Goal: Information Seeking & Learning: Understand process/instructions

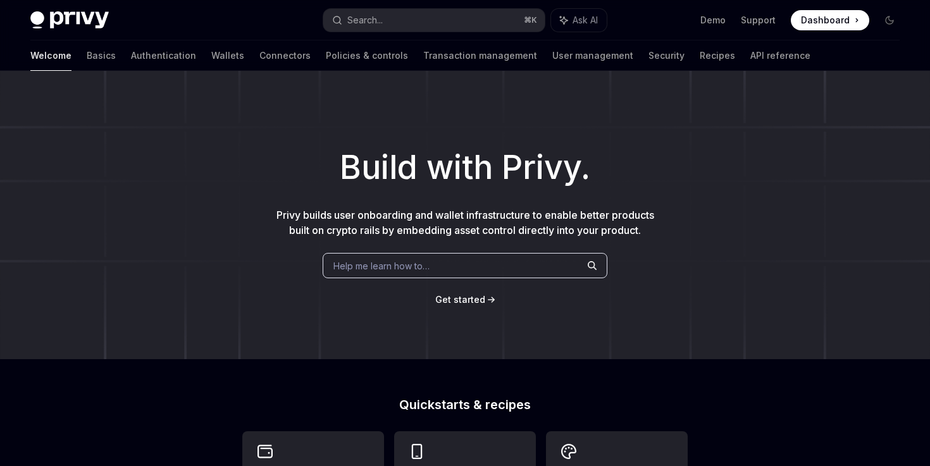
click at [87, 51] on link "Basics" at bounding box center [101, 55] width 29 height 30
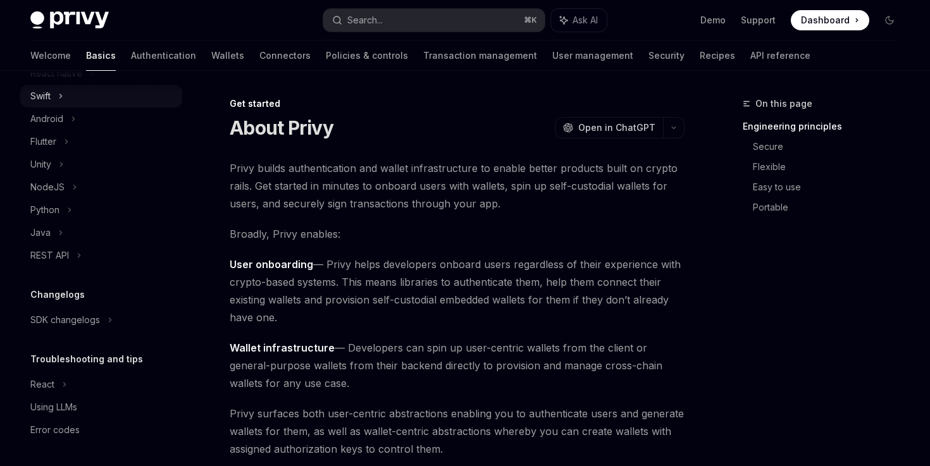
scroll to position [207, 0]
click at [55, 407] on div "Using LLMs" at bounding box center [53, 406] width 47 height 15
type textarea "*"
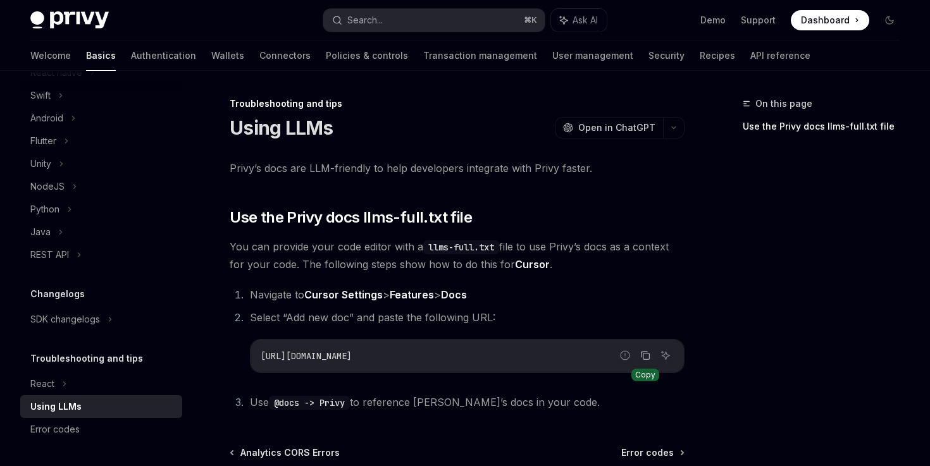
click at [648, 357] on icon "Copy the contents from the code block" at bounding box center [645, 355] width 10 height 10
click at [824, 21] on span "Dashboard" at bounding box center [825, 20] width 49 height 13
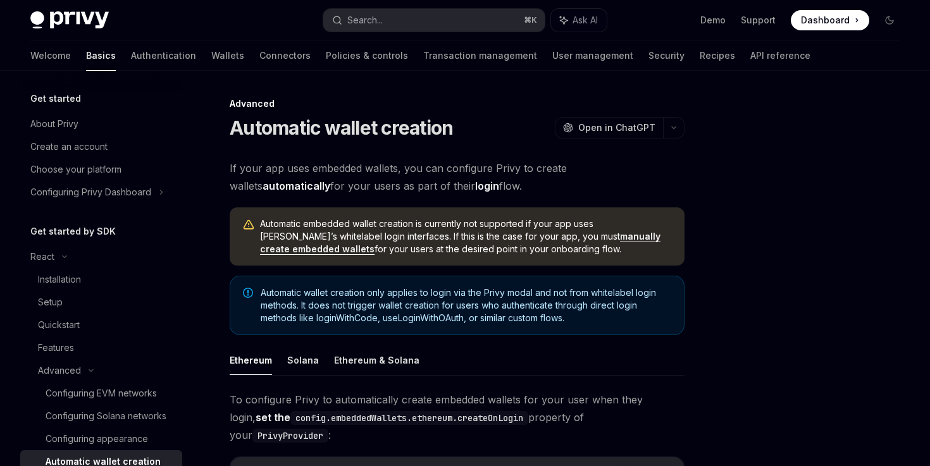
scroll to position [193, 0]
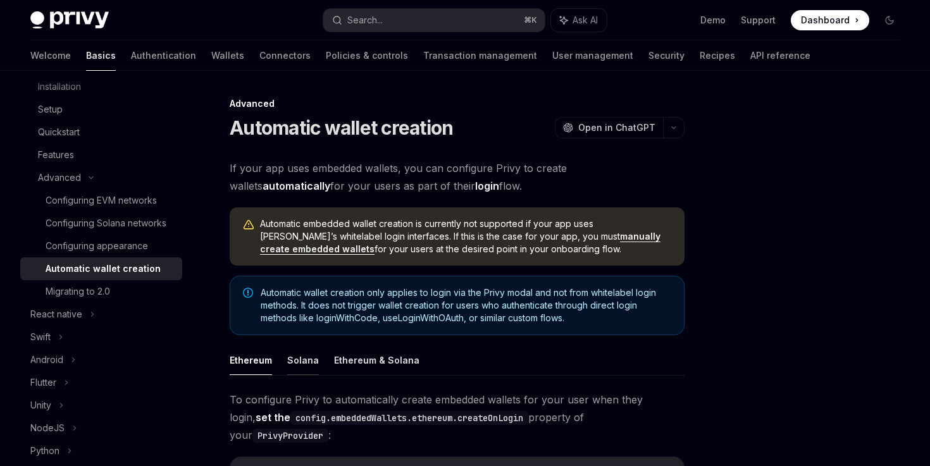
click at [295, 366] on button "Solana" at bounding box center [303, 360] width 32 height 30
type textarea "*"
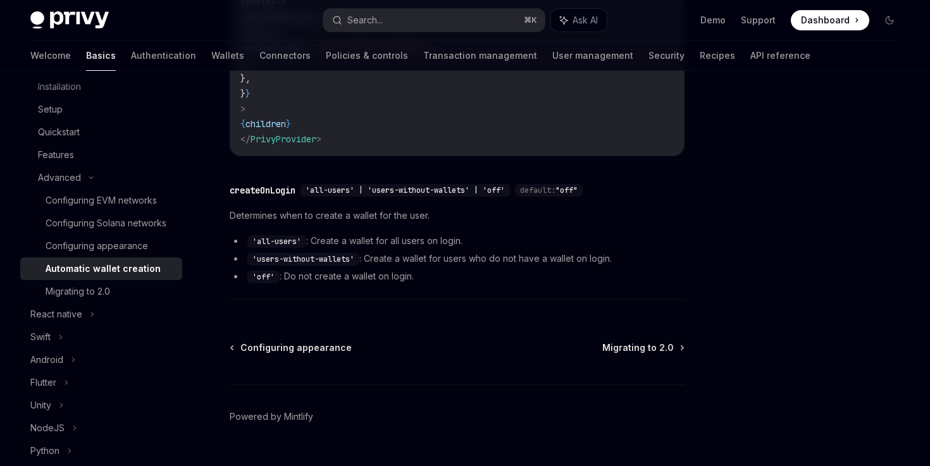
scroll to position [512, 0]
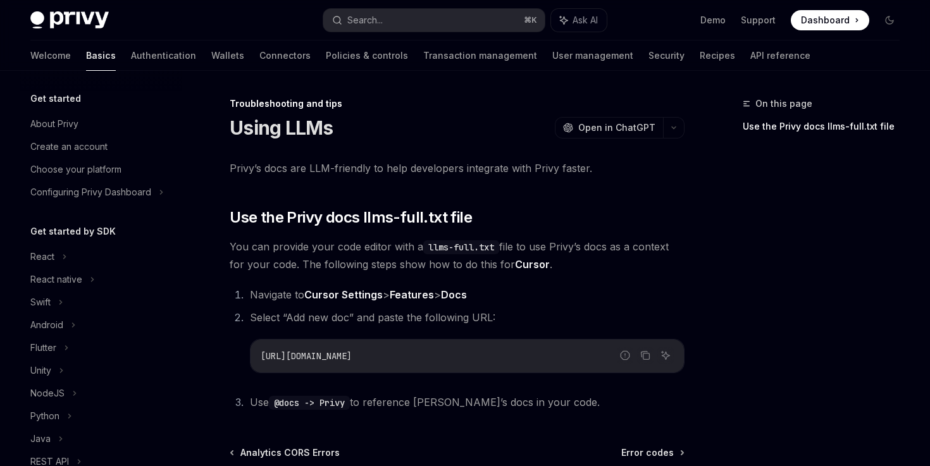
scroll to position [207, 0]
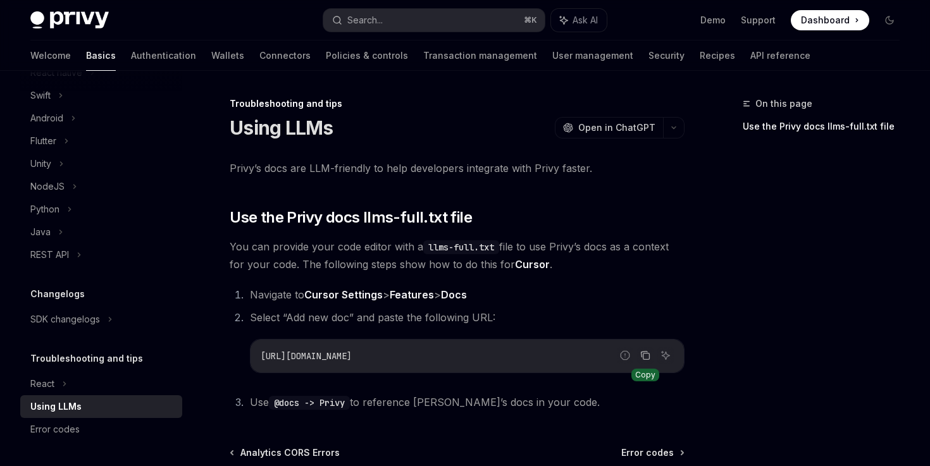
click at [643, 359] on icon "Copy the contents from the code block" at bounding box center [645, 355] width 10 height 10
click at [647, 358] on icon "Copy the contents from the code block" at bounding box center [645, 355] width 10 height 10
